Goal: Task Accomplishment & Management: Use online tool/utility

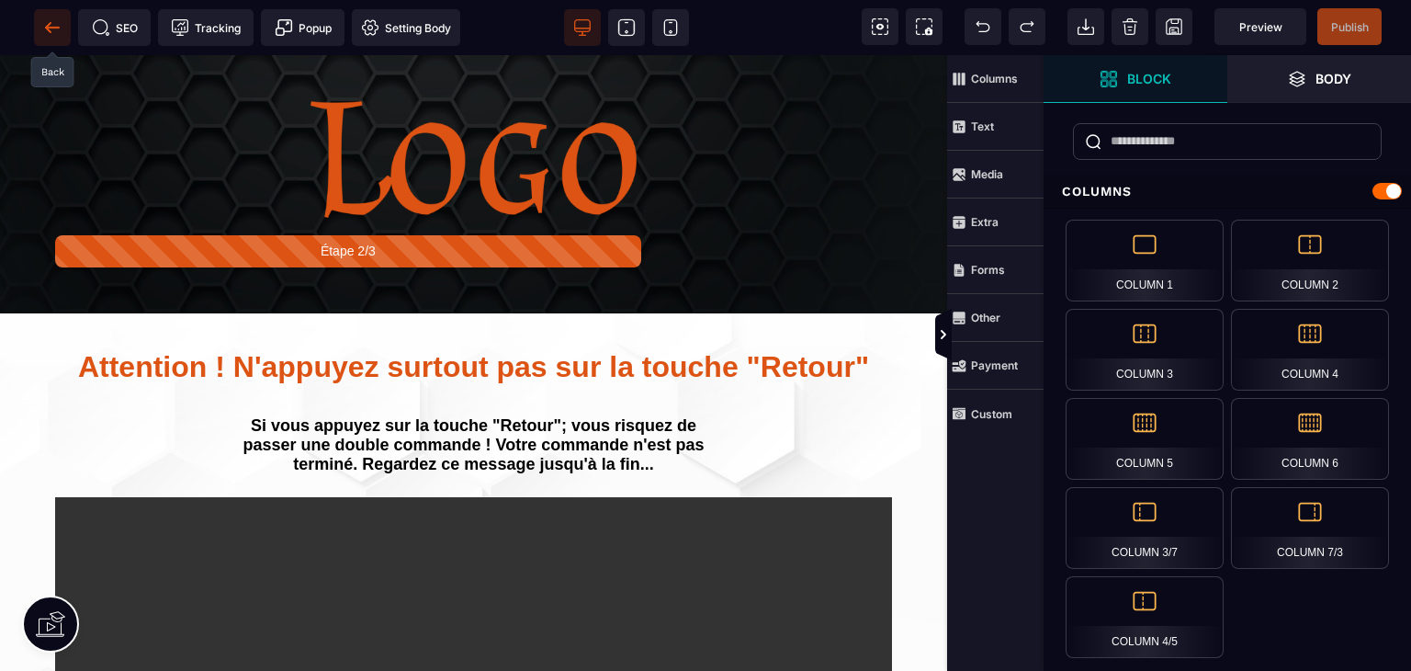
click at [43, 33] on icon at bounding box center [52, 27] width 18 height 18
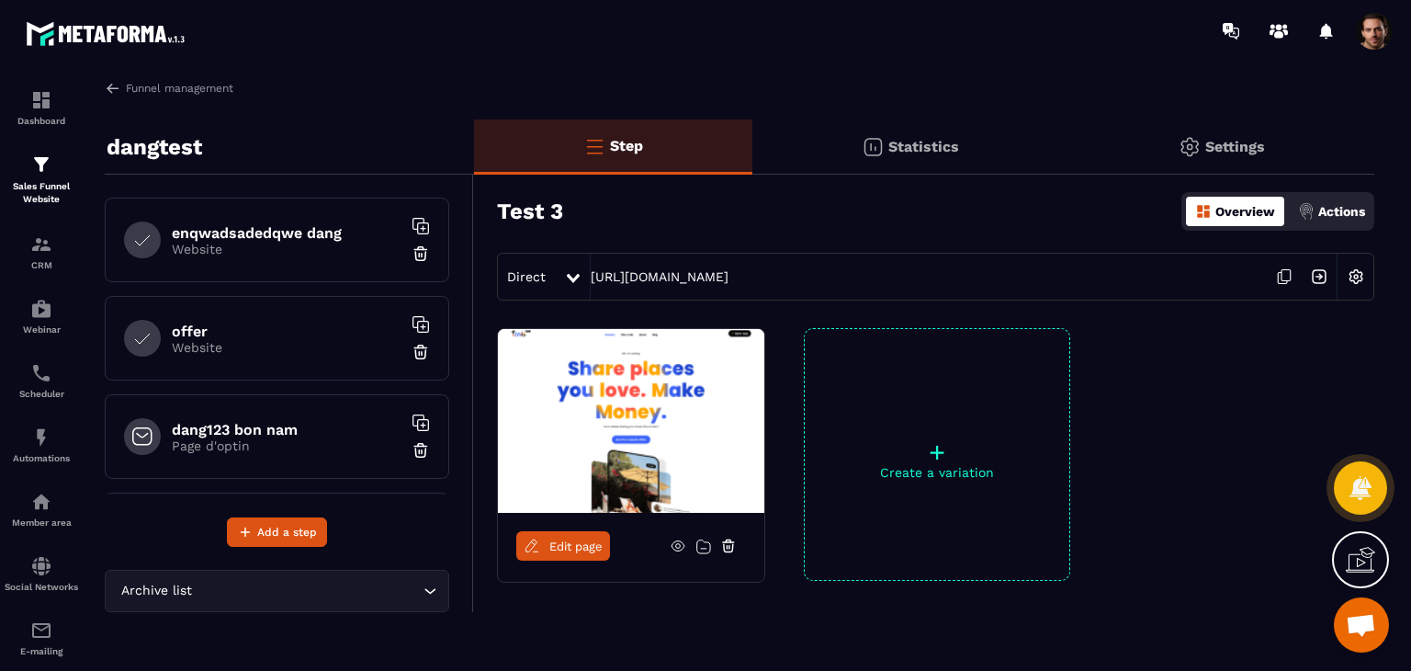
click at [1282, 280] on icon at bounding box center [1285, 275] width 9 height 11
click at [22, 186] on p "Sales Funnel Website" at bounding box center [41, 193] width 73 height 26
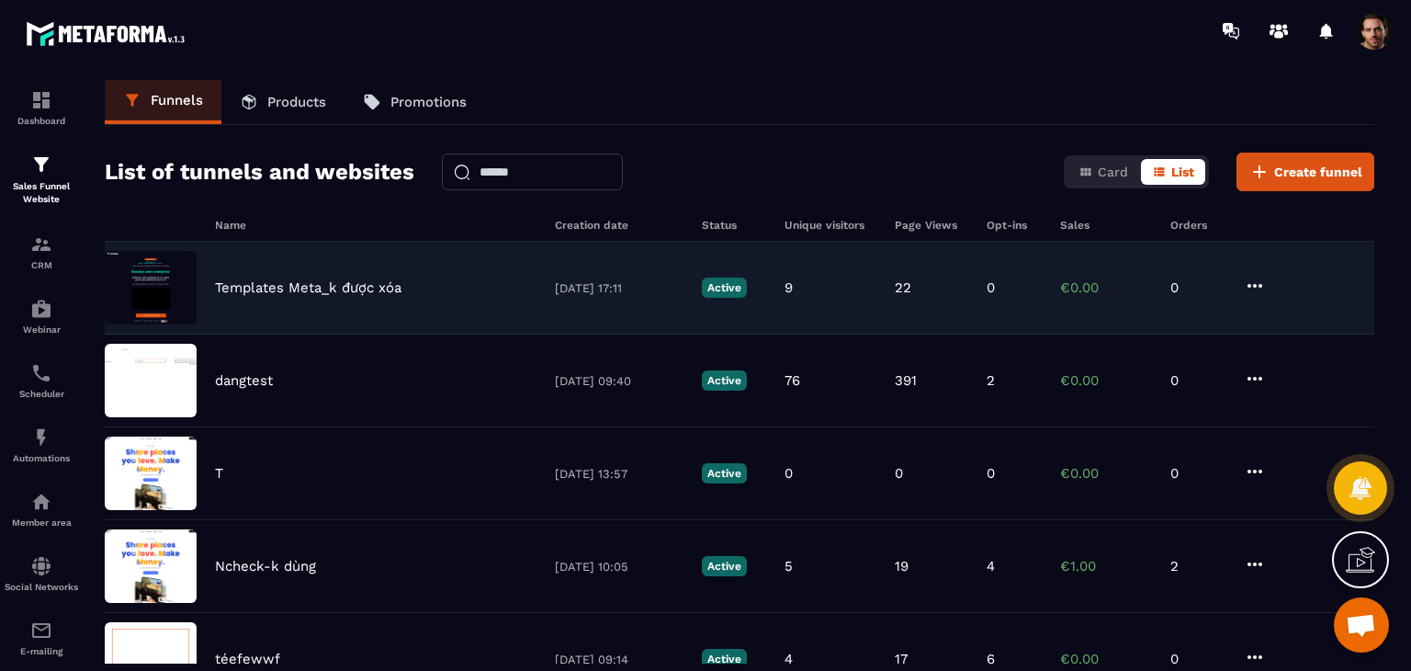
click at [889, 304] on div "Templates Meta_k được xóa 08/10/2025 17:11 Active 9 22 0 €0.00 0" at bounding box center [739, 288] width 1269 height 93
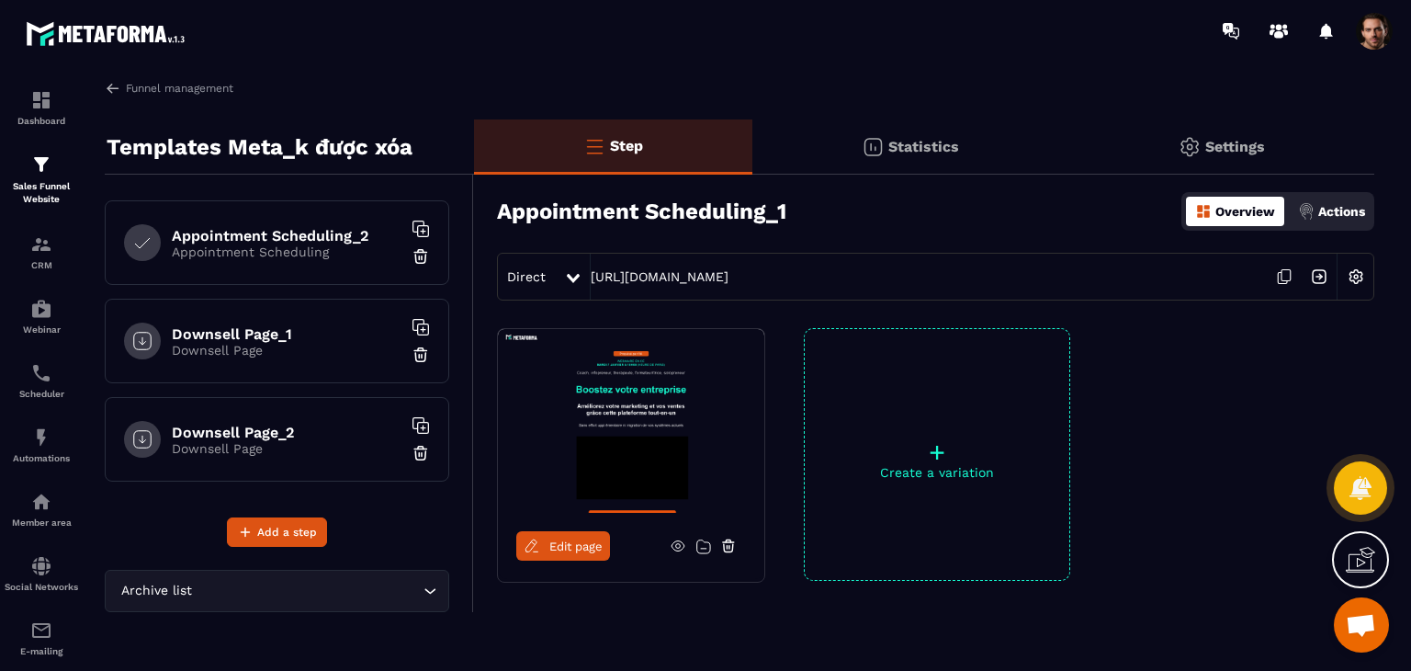
scroll to position [64, 0]
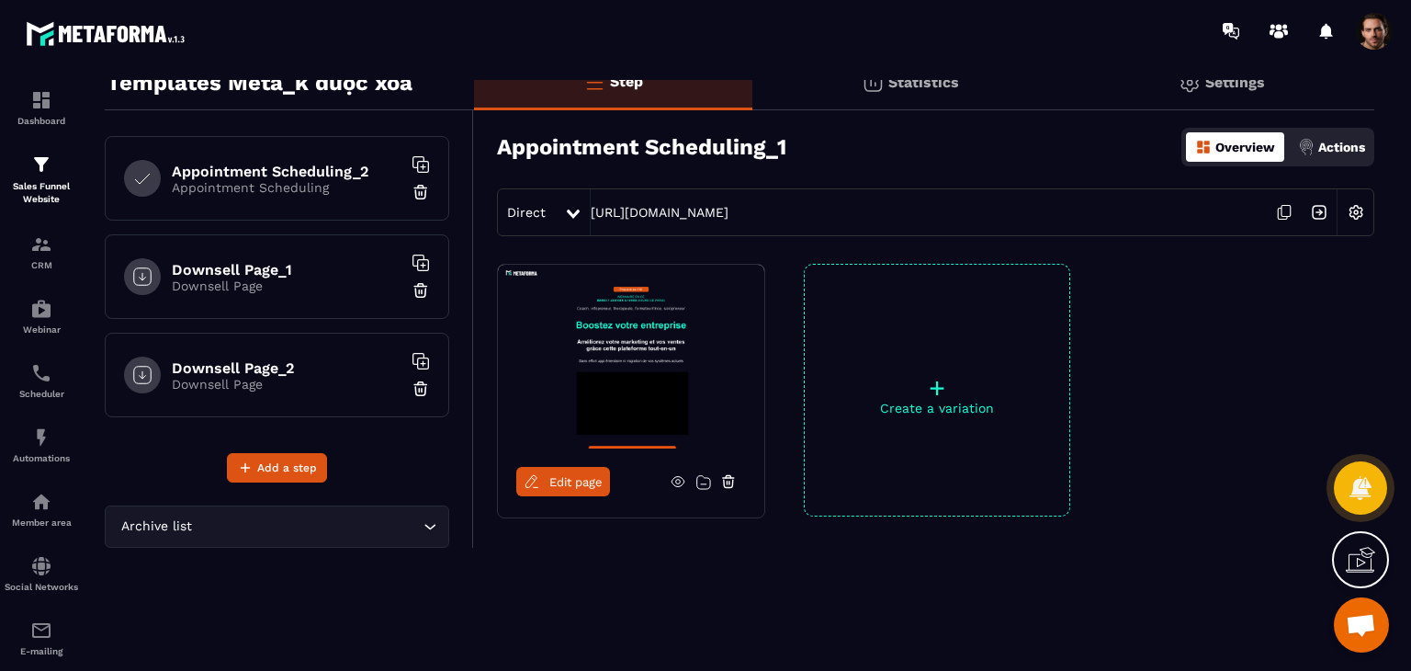
click at [283, 359] on h6 "Downsell Page_2" at bounding box center [287, 367] width 230 height 17
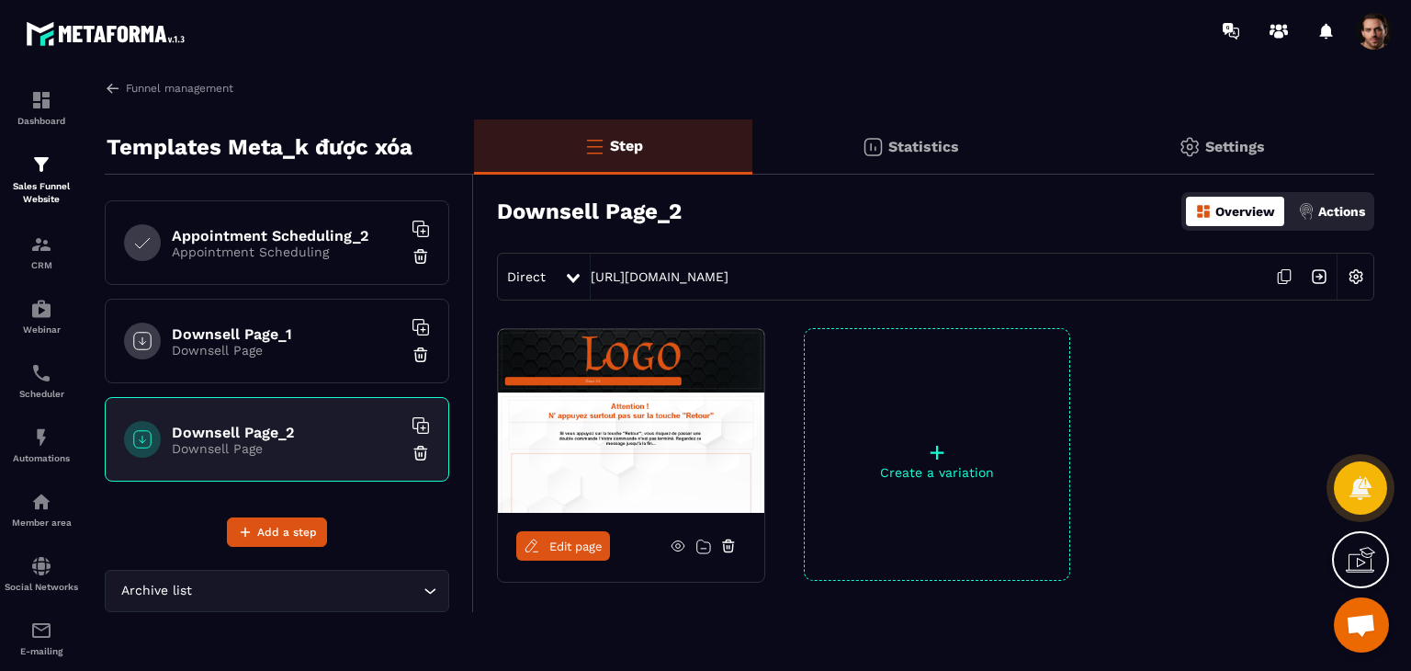
scroll to position [64, 0]
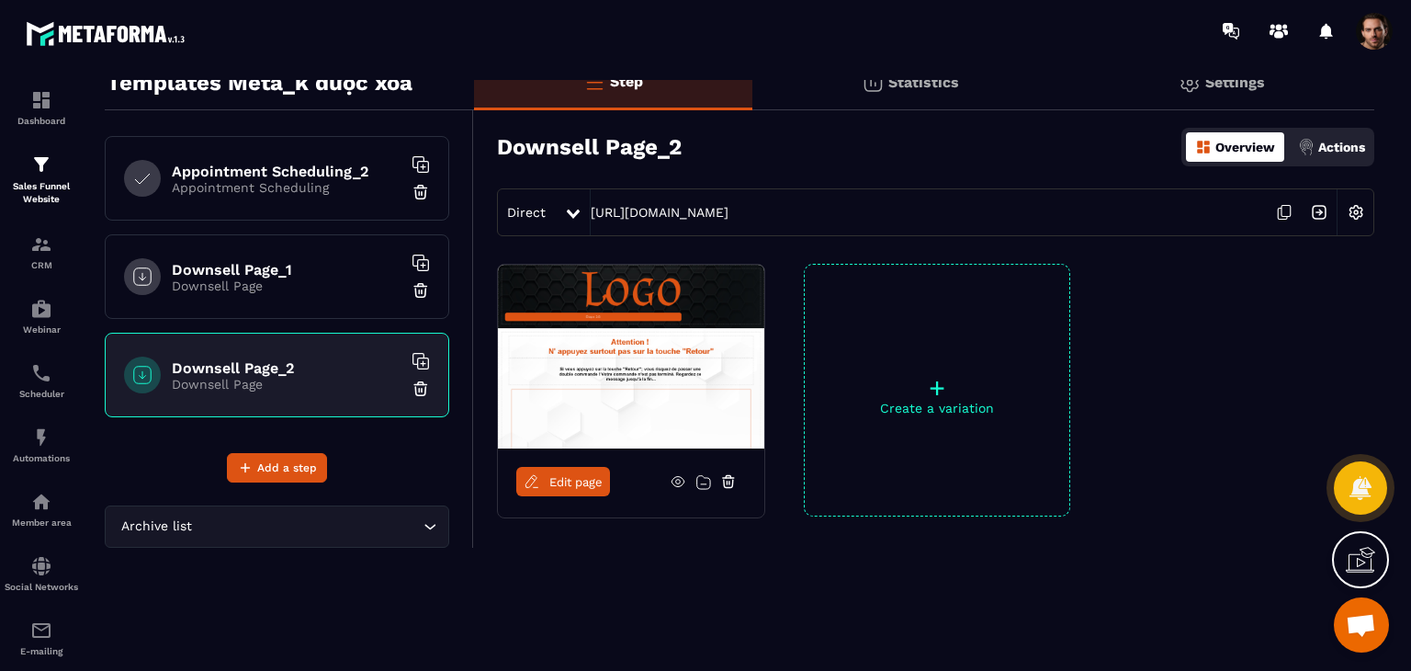
click at [1287, 214] on icon at bounding box center [1284, 212] width 35 height 35
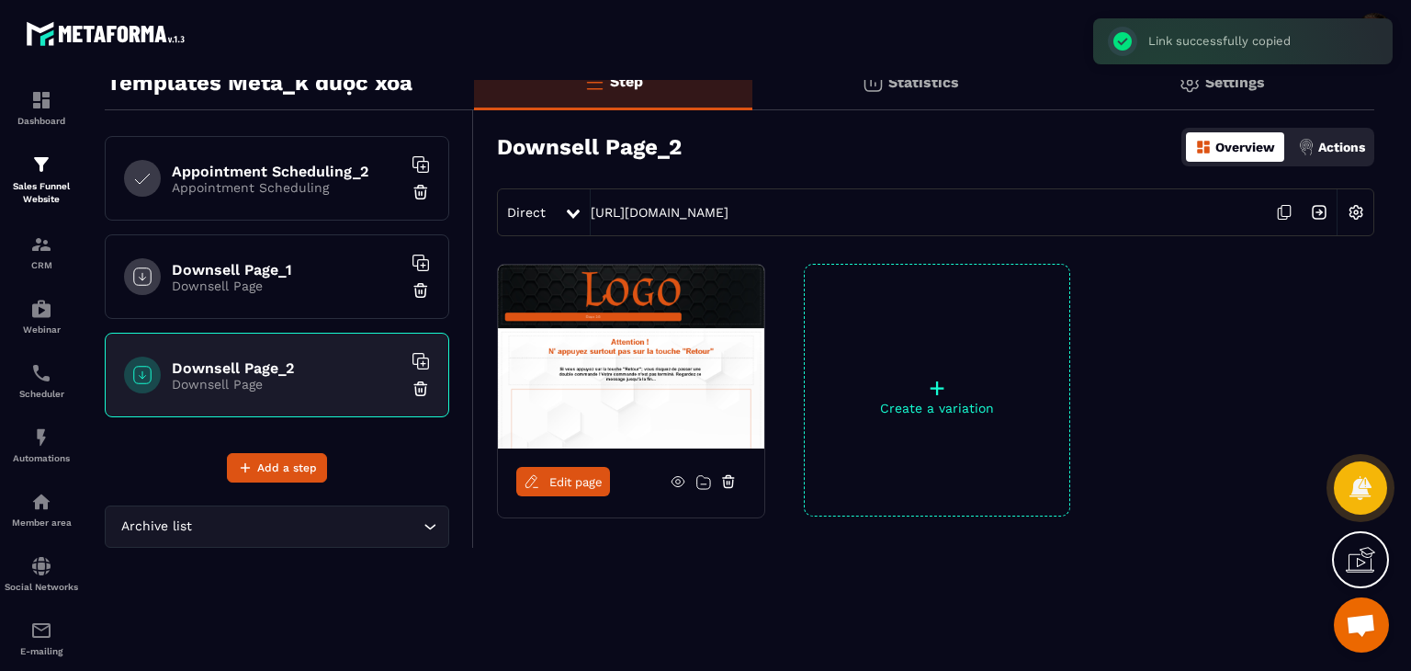
scroll to position [0, 0]
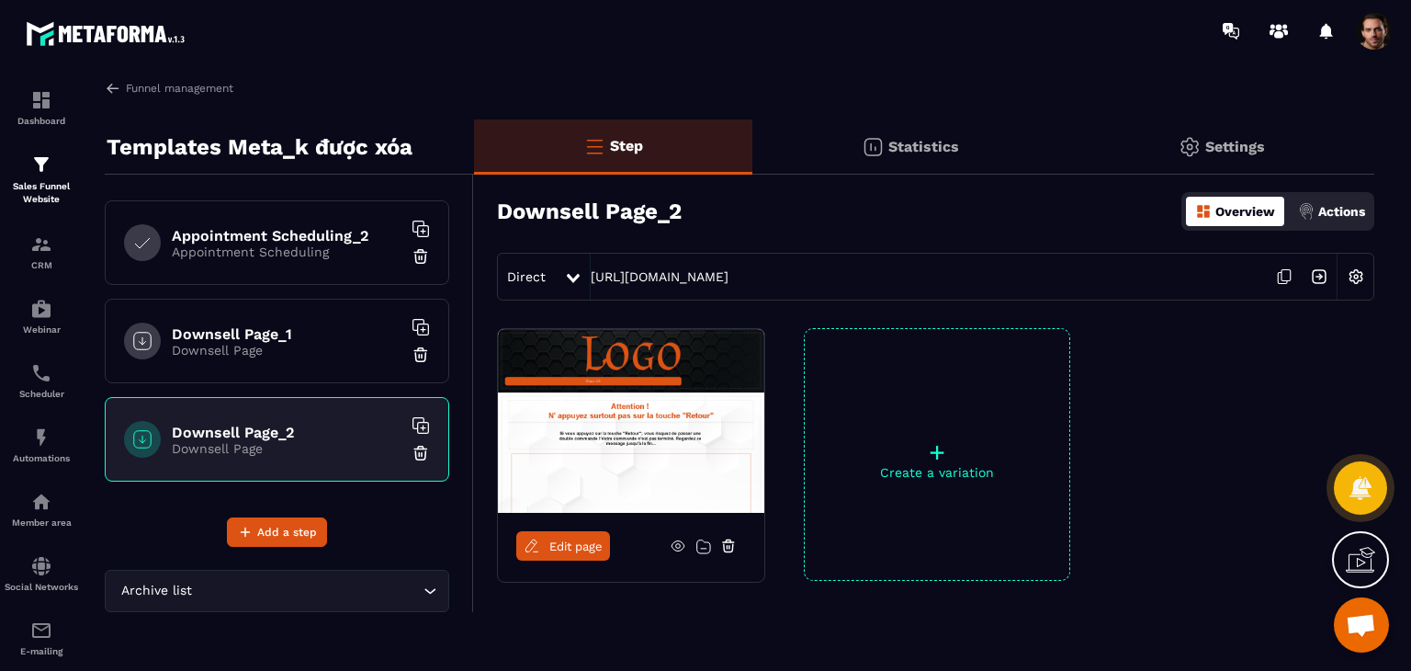
click at [592, 600] on div "Edit page + Create a variation" at bounding box center [924, 500] width 900 height 344
click at [561, 542] on span "Edit page" at bounding box center [575, 546] width 53 height 14
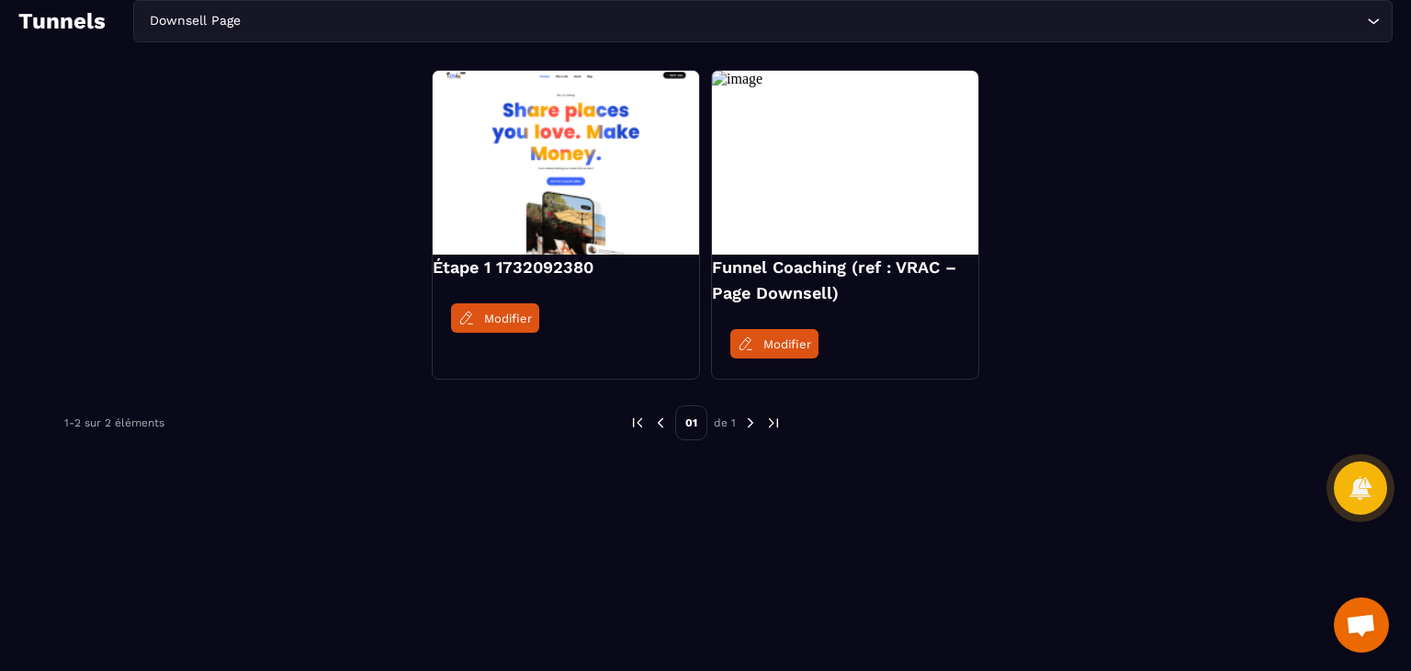
click at [385, 19] on input "Search for option" at bounding box center [803, 21] width 1118 height 20
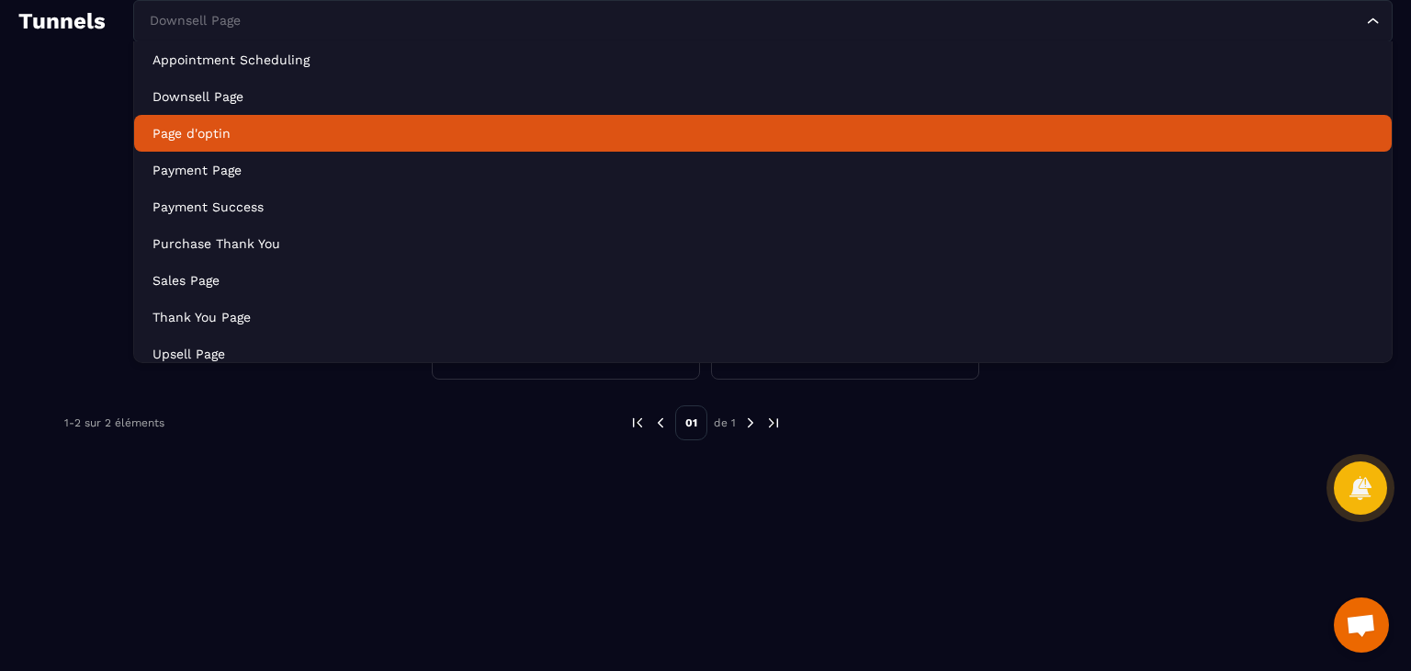
click at [346, 127] on p "Page d'optin" at bounding box center [762, 133] width 1221 height 18
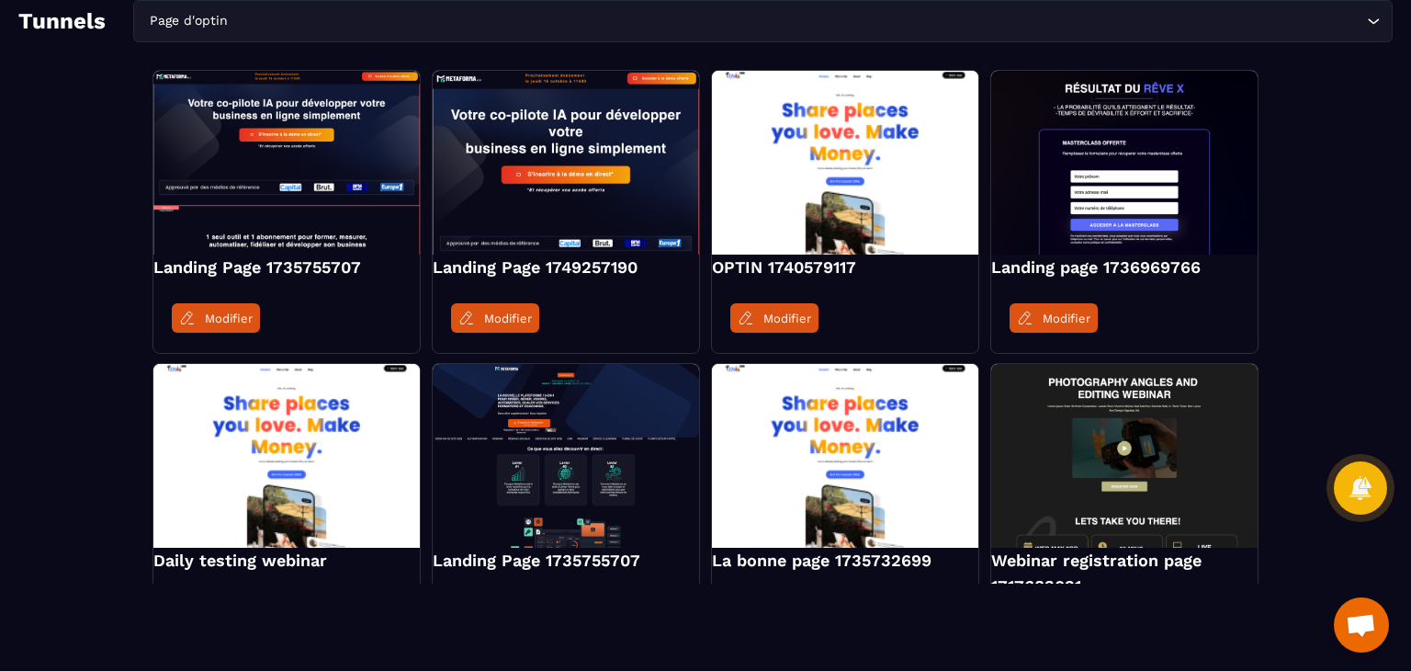
click at [337, 23] on input "Search for option" at bounding box center [796, 21] width 1131 height 20
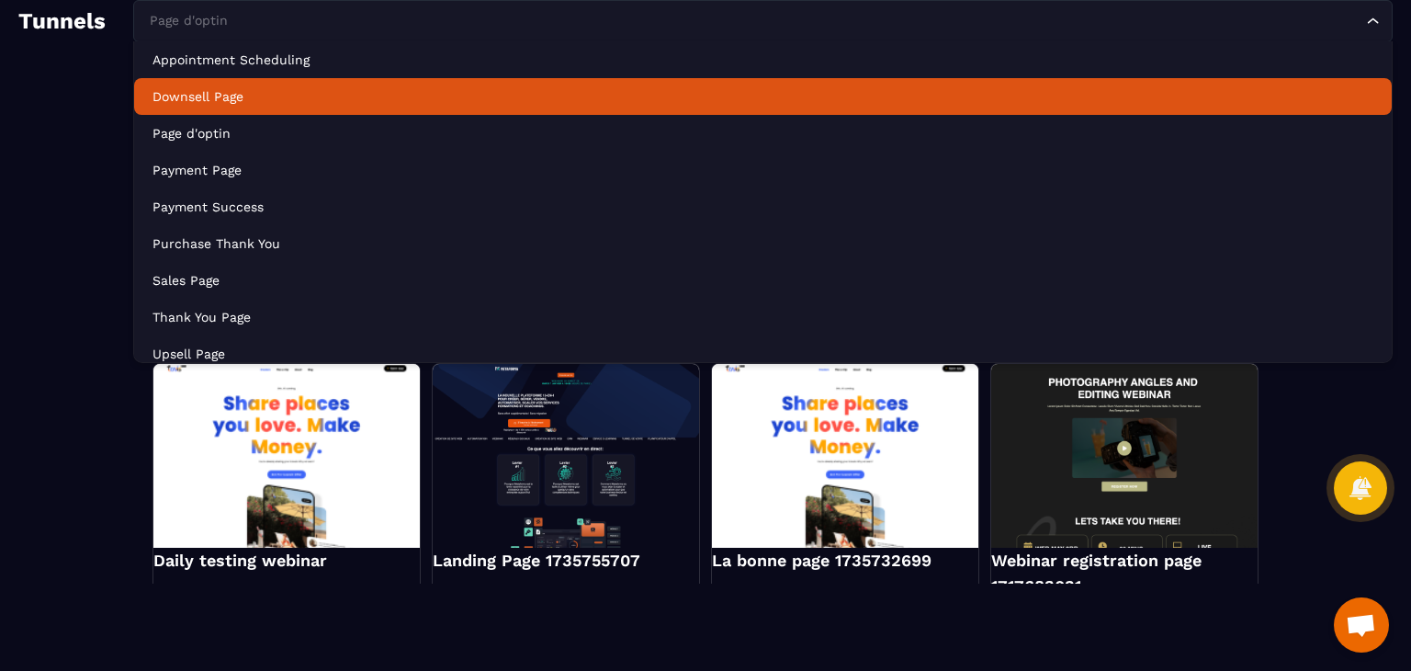
click at [331, 96] on p "Downsell Page" at bounding box center [762, 96] width 1221 height 18
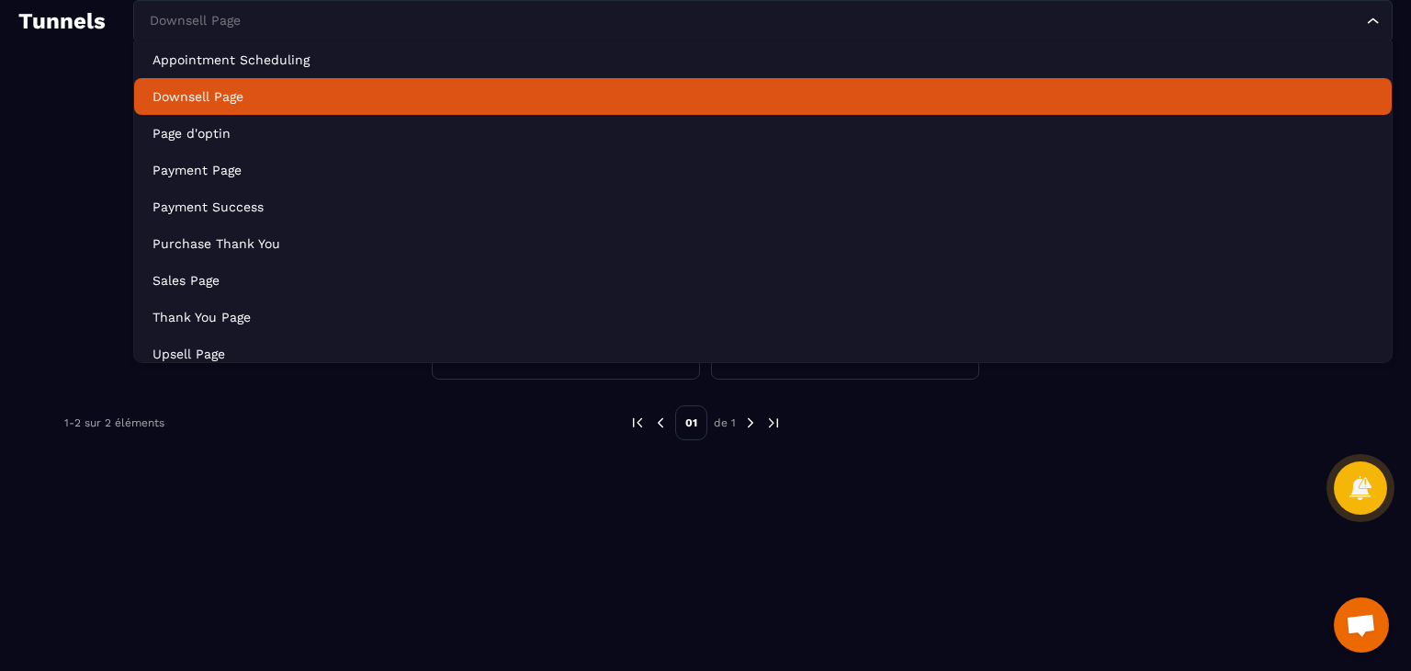
click at [349, 21] on input "Search for option" at bounding box center [753, 21] width 1217 height 20
click at [333, 85] on li "Downsell Page" at bounding box center [763, 96] width 1258 height 37
click at [372, 30] on div "Downsell Page Loading..." at bounding box center [762, 21] width 1259 height 42
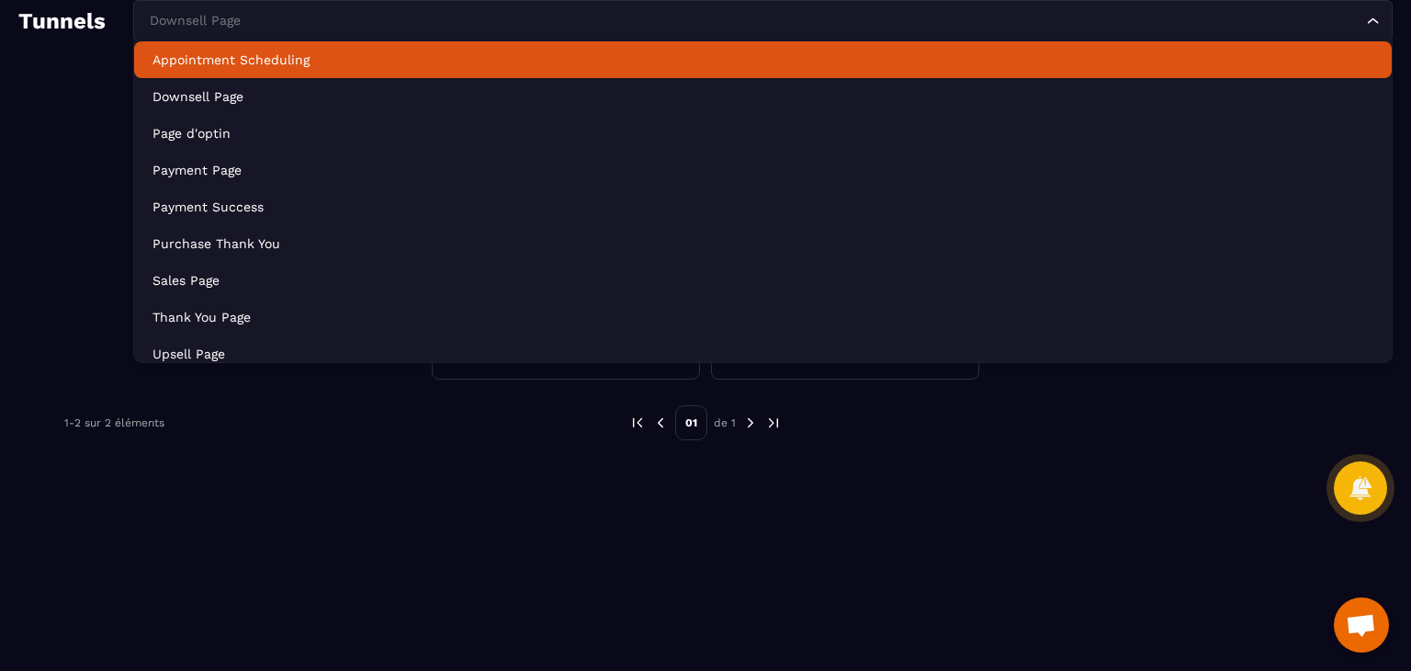
click at [368, 57] on p "Appointment Scheduling" at bounding box center [762, 60] width 1221 height 18
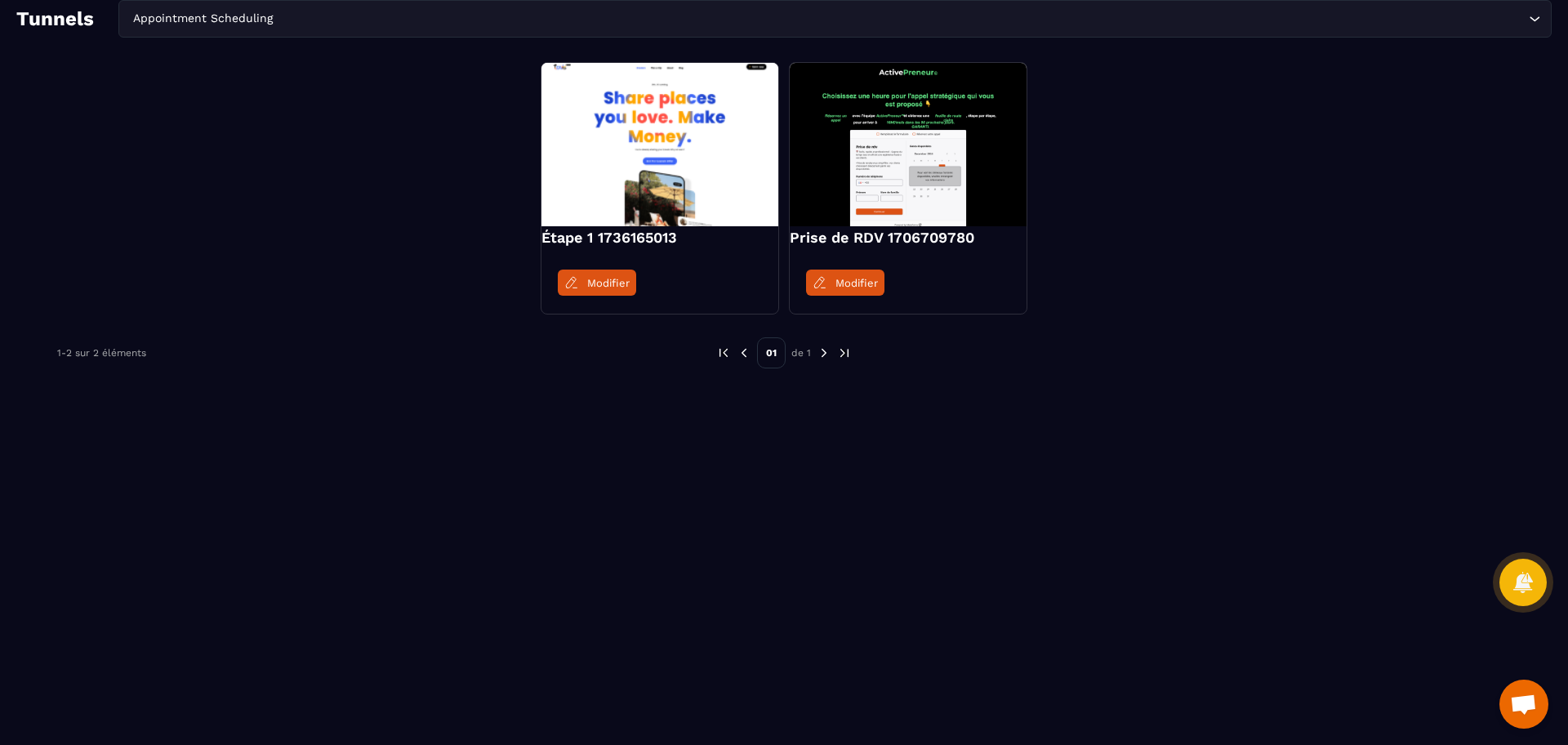
click at [333, 8] on div "Appointment Scheduling Loading..." at bounding box center [835, 19] width 1433 height 37
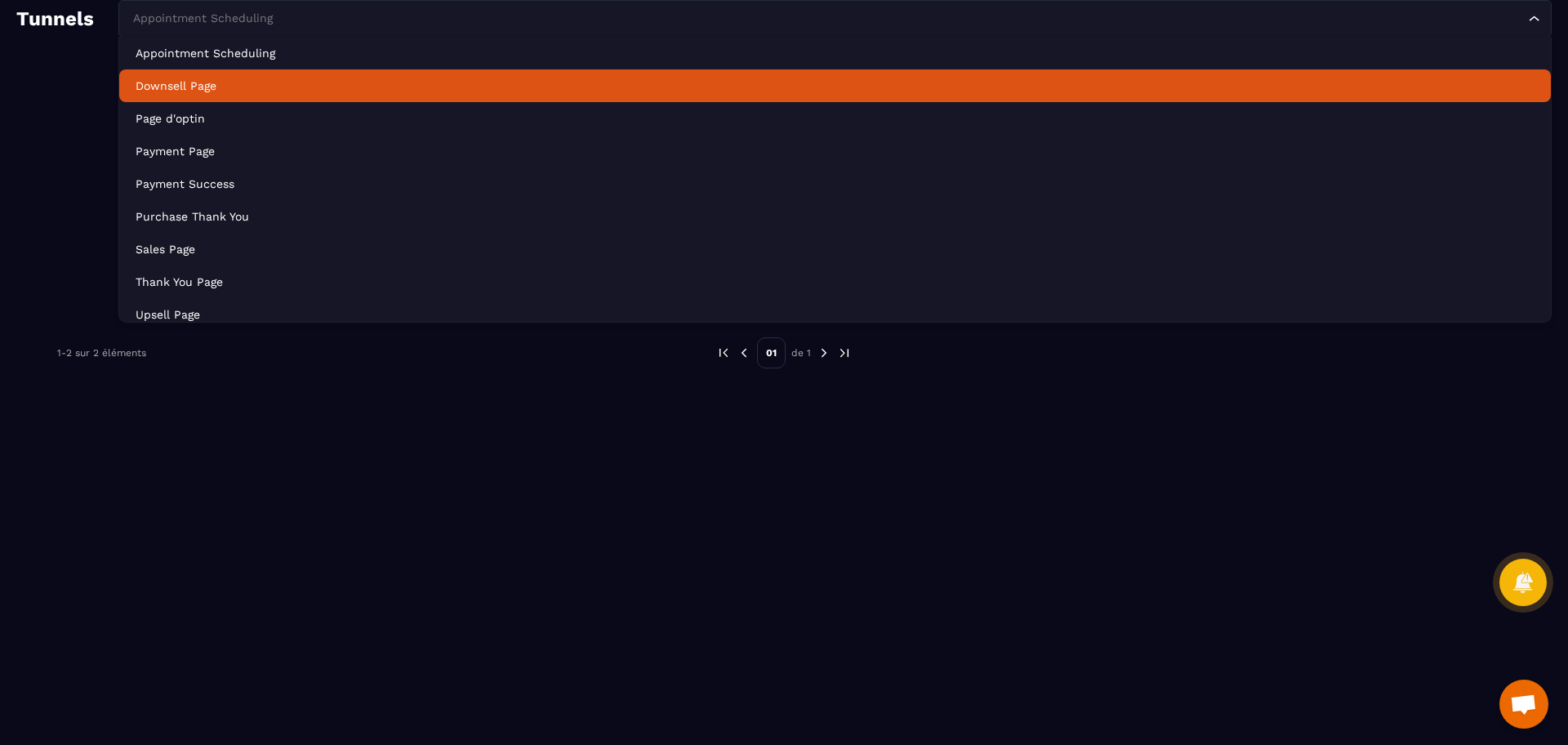
click at [327, 80] on p "Downsell Page" at bounding box center [835, 85] width 1399 height 16
click at [306, 24] on input "Search for option" at bounding box center [827, 19] width 1396 height 18
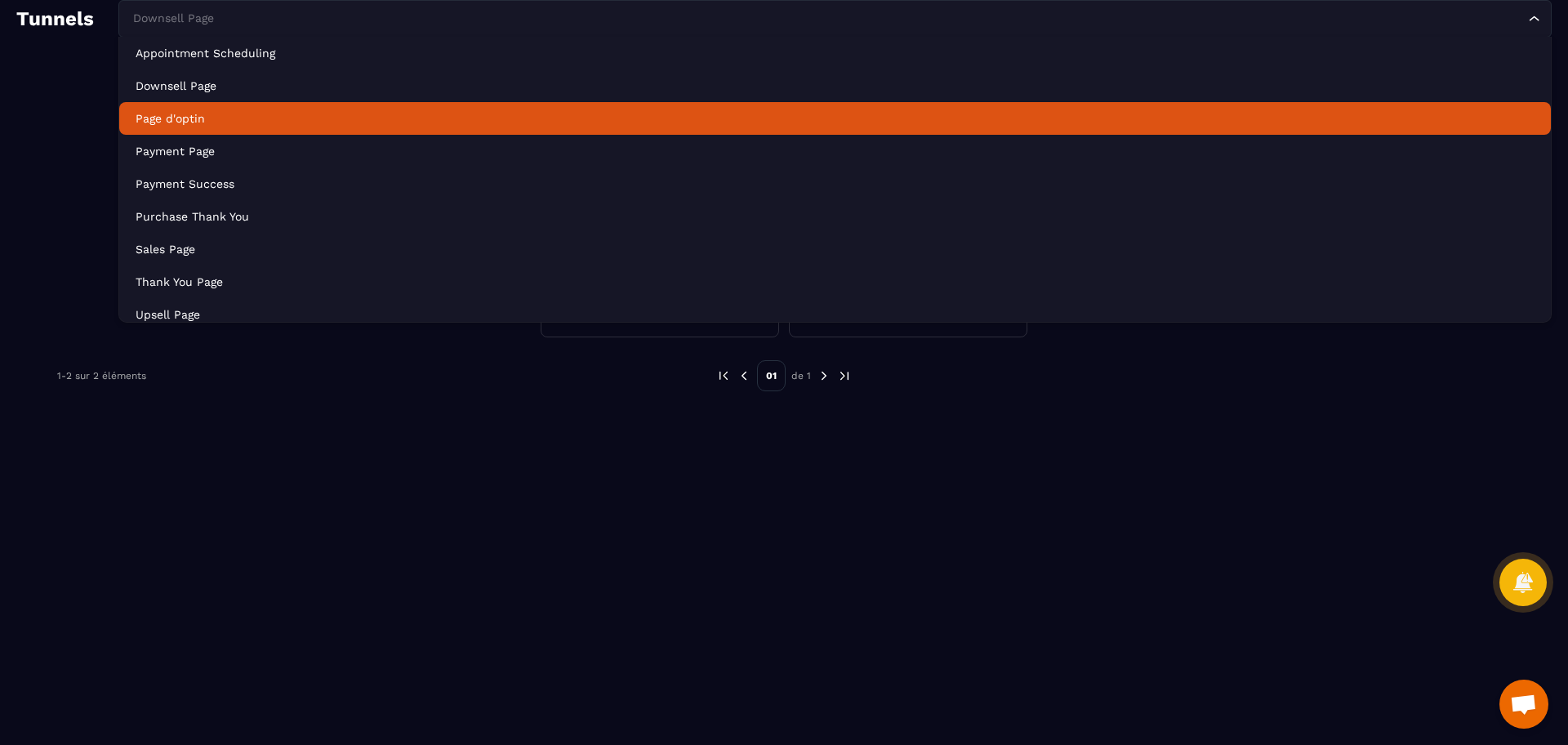
click at [292, 105] on li "Page d'optin" at bounding box center [835, 118] width 1431 height 33
